Goal: Subscribe to service/newsletter

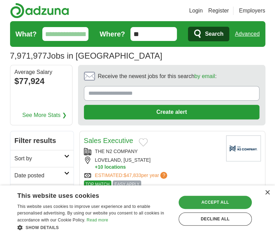
click at [203, 201] on div "Accept all" at bounding box center [214, 201] width 73 height 13
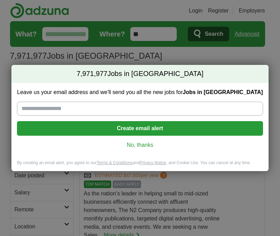
click at [89, 108] on input "Leave us your email address and we'll send you all the new jobs for Jobs in US" at bounding box center [140, 108] width 246 height 14
type input "**********"
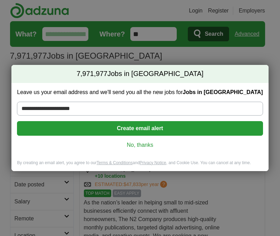
click at [129, 126] on button "Create email alert" at bounding box center [140, 128] width 246 height 15
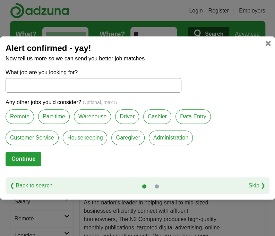
click at [19, 116] on label "Remote" at bounding box center [20, 116] width 28 height 15
click at [29, 83] on input "What job are you looking for?" at bounding box center [94, 85] width 176 height 15
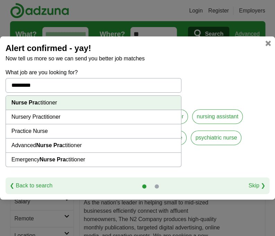
click at [41, 101] on li "Nurse Pra ctitioner" at bounding box center [93, 103] width 175 height 14
type input "**********"
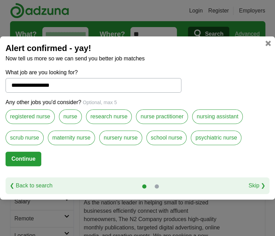
click at [25, 157] on button "Continue" at bounding box center [24, 158] width 36 height 15
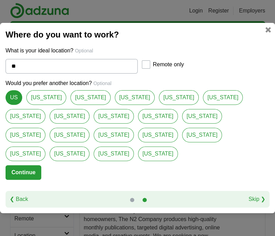
click at [150, 69] on div "Remote only" at bounding box center [175, 64] width 66 height 8
click at [17, 165] on button "Continue" at bounding box center [24, 172] width 36 height 15
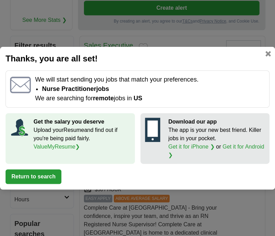
scroll to position [139, 0]
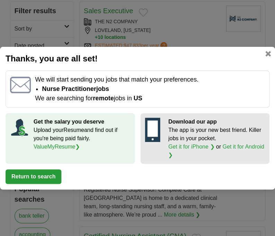
click at [270, 52] on link at bounding box center [268, 54] width 6 height 6
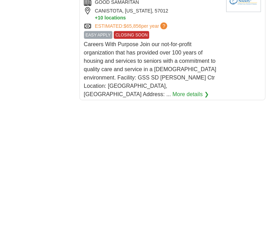
scroll to position [1316, 0]
